Goal: Find specific page/section: Find specific page/section

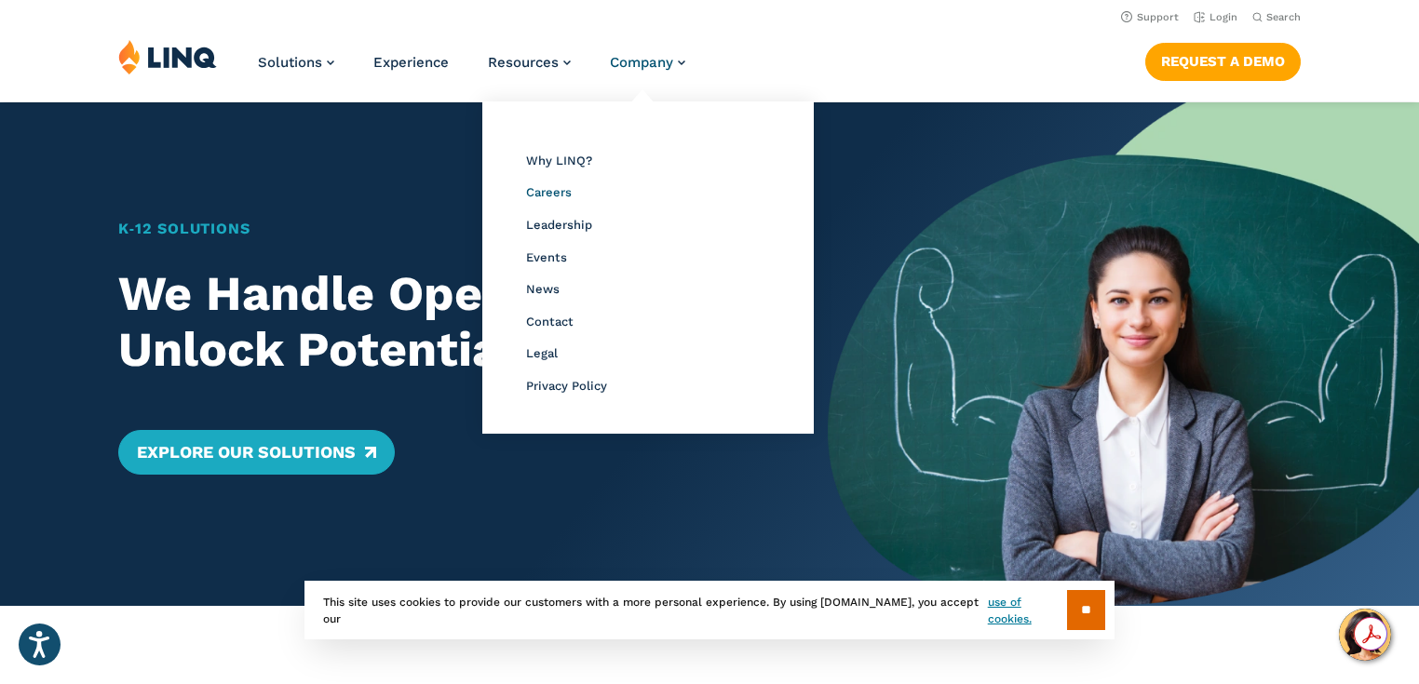
click at [572, 199] on span "Careers" at bounding box center [549, 192] width 46 height 14
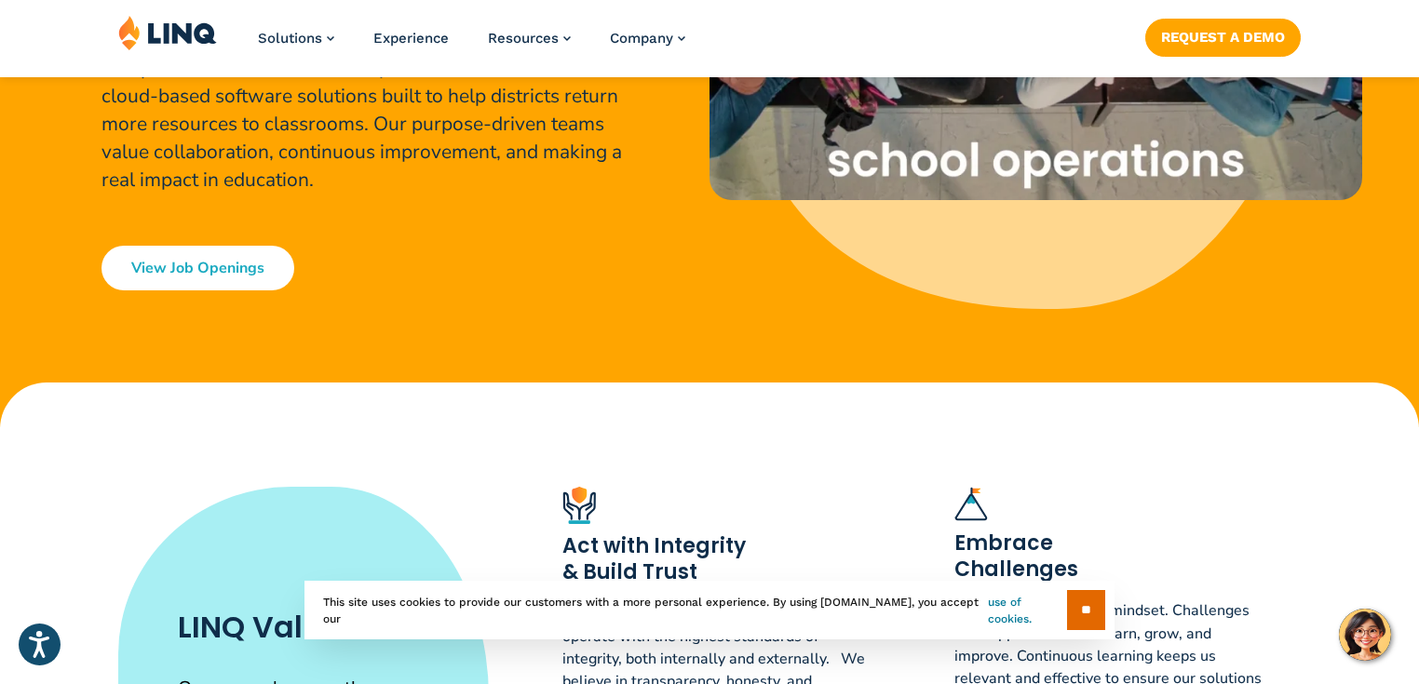
scroll to position [447, 0]
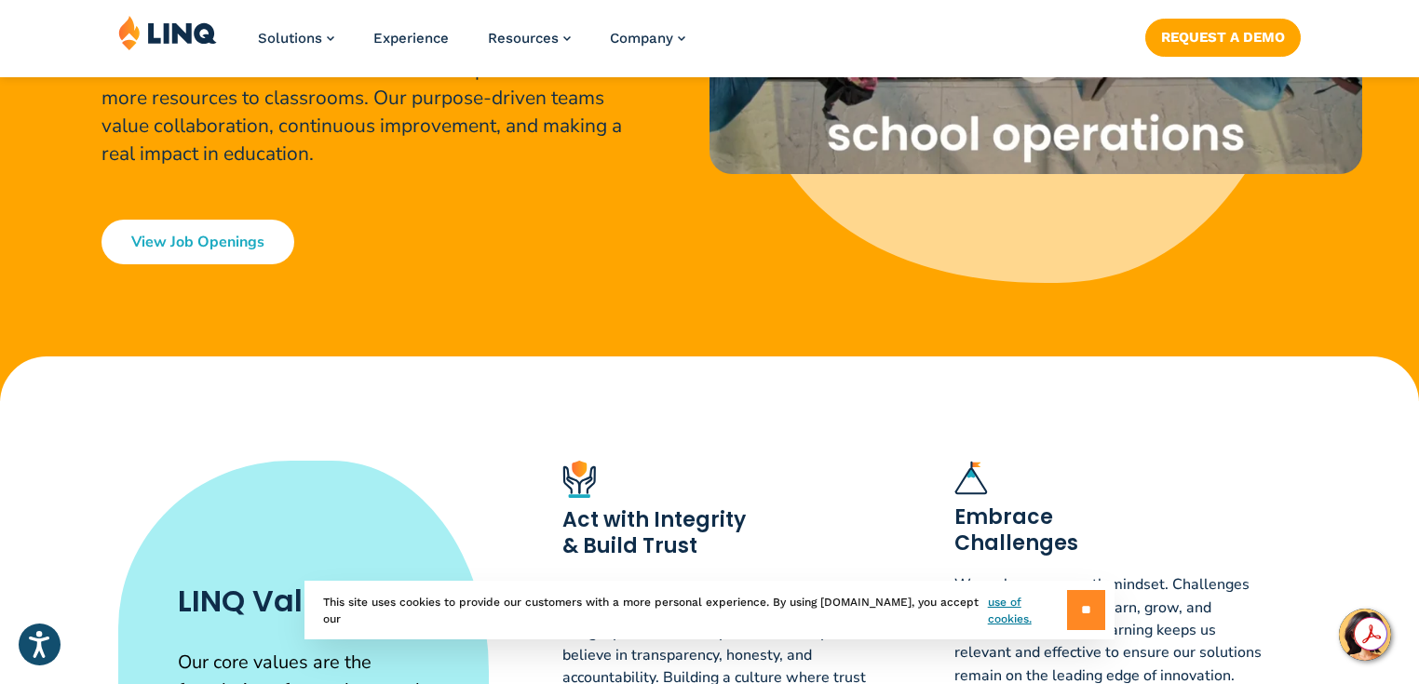
click at [1073, 603] on input "**" at bounding box center [1086, 610] width 38 height 40
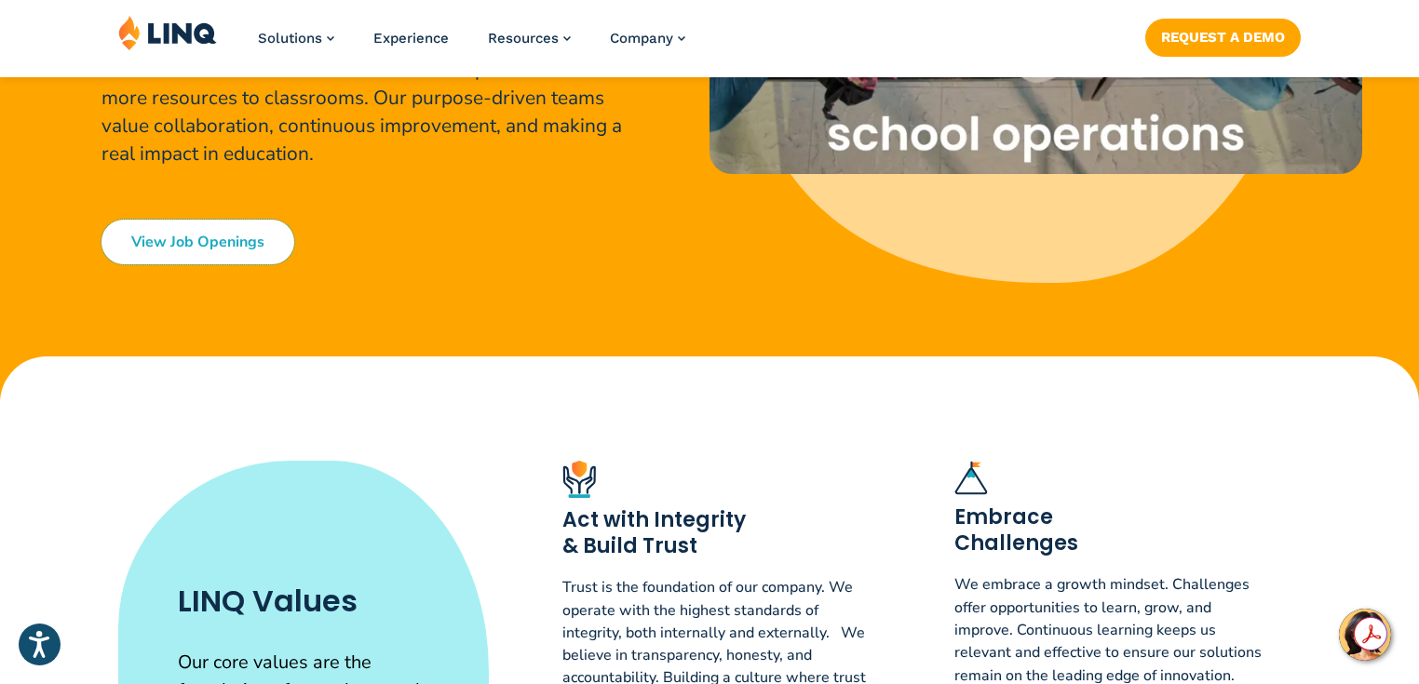
click at [222, 264] on link "View Job Openings" at bounding box center [197, 242] width 193 height 45
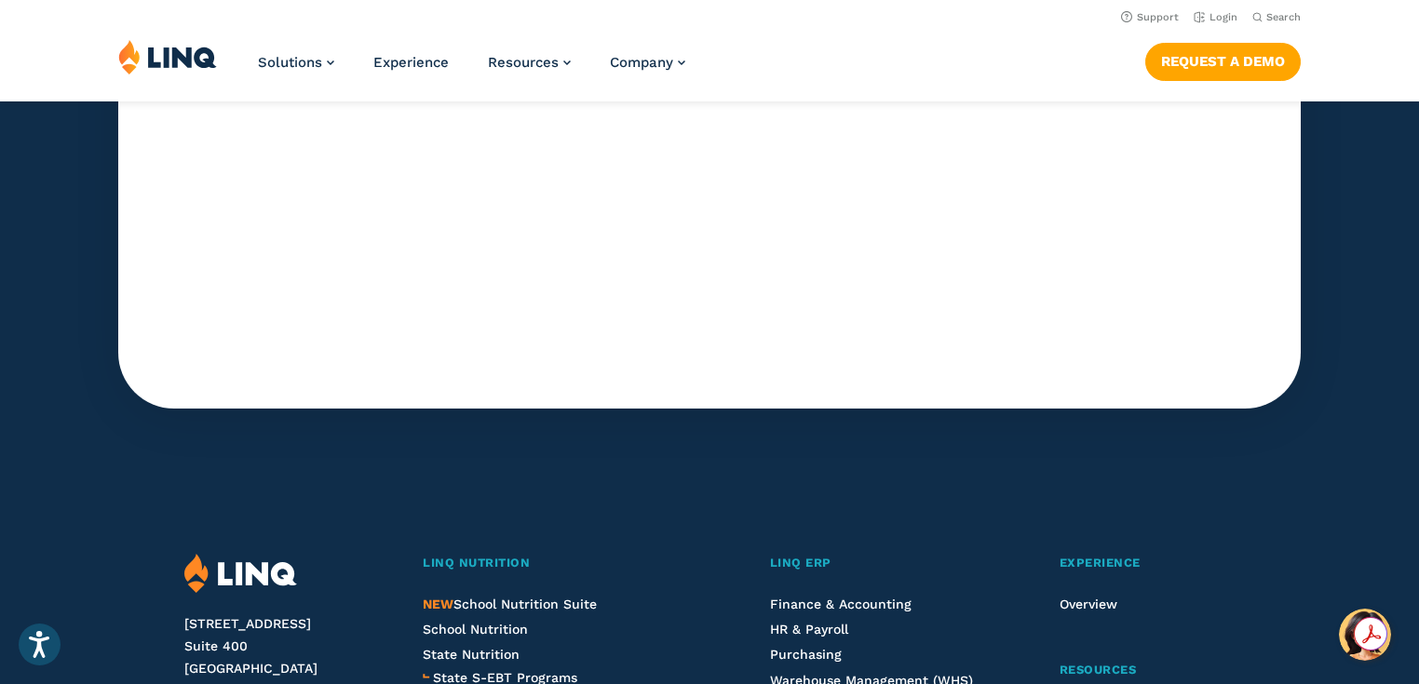
scroll to position [6371, 0]
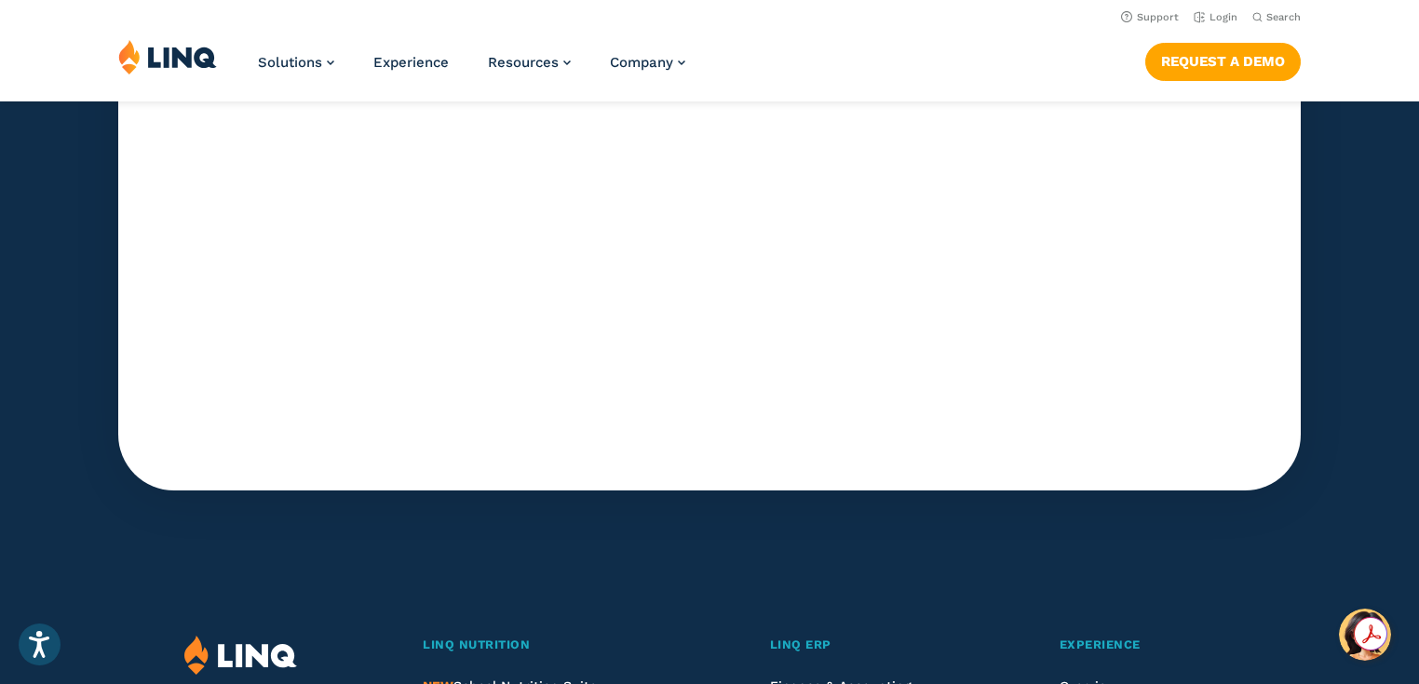
scroll to position [447, 0]
